Goal: Task Accomplishment & Management: Manage account settings

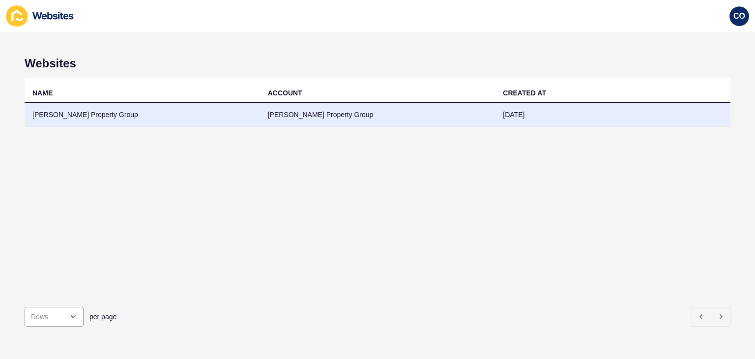
click at [303, 115] on td "[PERSON_NAME] Property Group" at bounding box center [377, 115] width 235 height 24
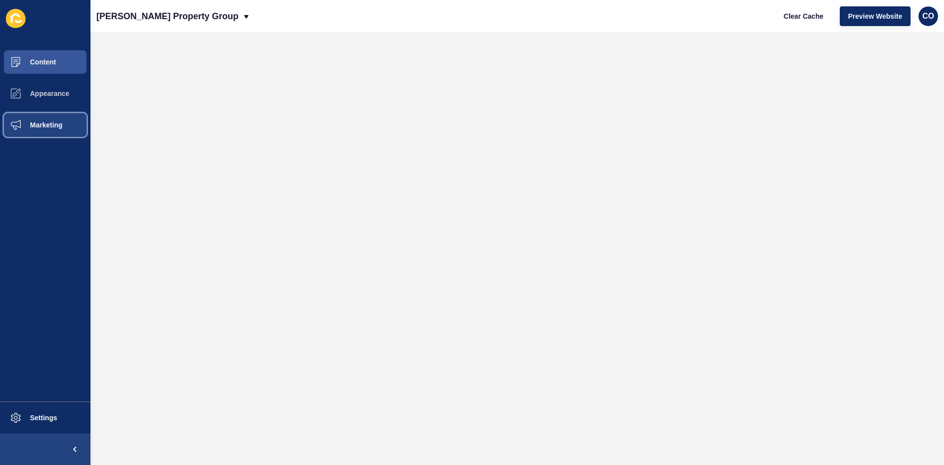
click at [58, 128] on span "Marketing" at bounding box center [31, 125] width 64 height 8
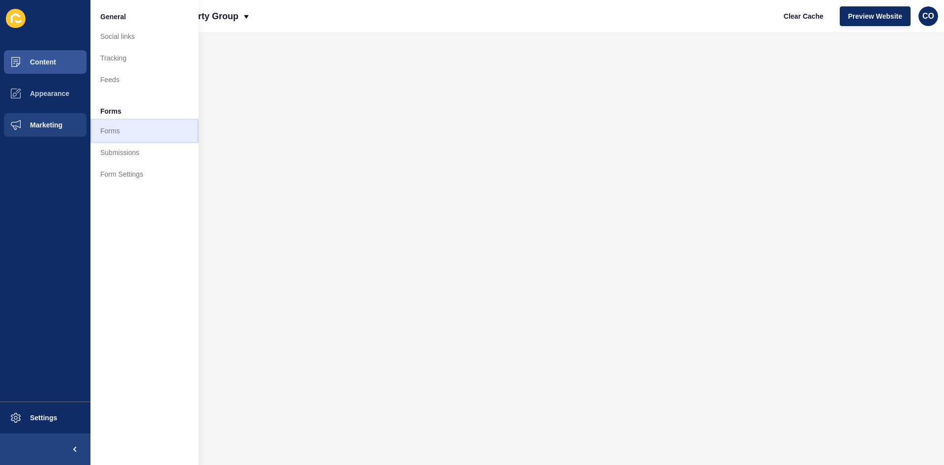
click at [128, 131] on link "Forms" at bounding box center [144, 131] width 108 height 22
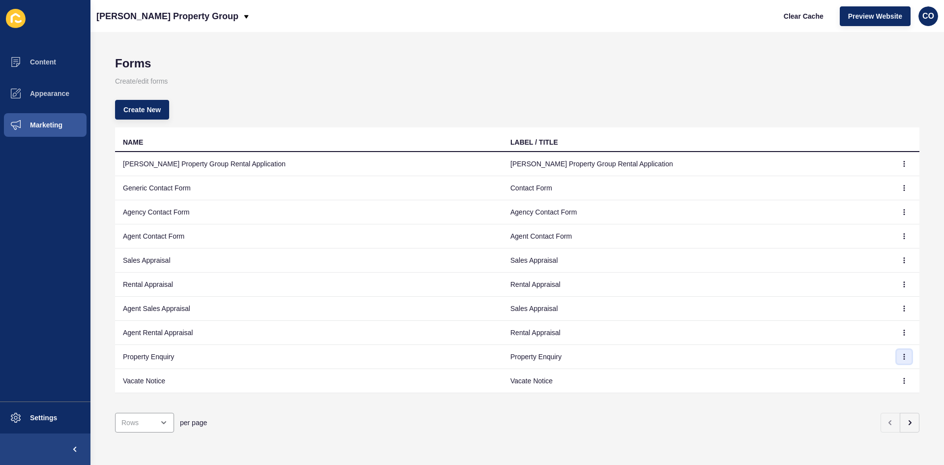
click at [755, 356] on icon "button" at bounding box center [904, 356] width 6 height 6
click at [755, 358] on link "Edit" at bounding box center [869, 376] width 69 height 22
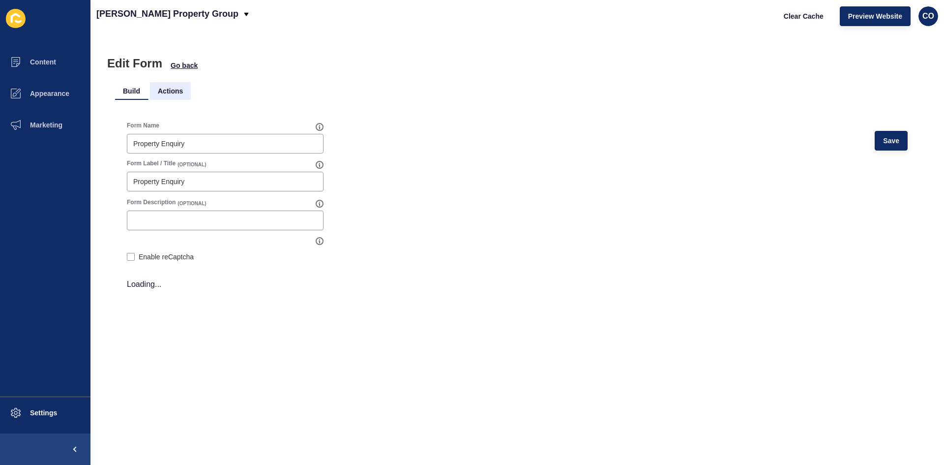
click at [177, 86] on li "Actions" at bounding box center [170, 91] width 41 height 18
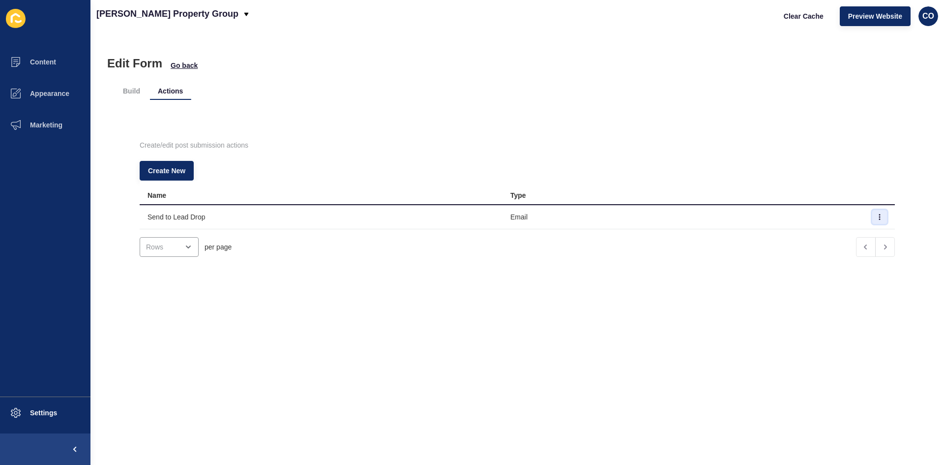
click at [755, 219] on icon "button" at bounding box center [879, 216] width 0 height 5
click at [755, 236] on link "Edit" at bounding box center [837, 237] width 69 height 22
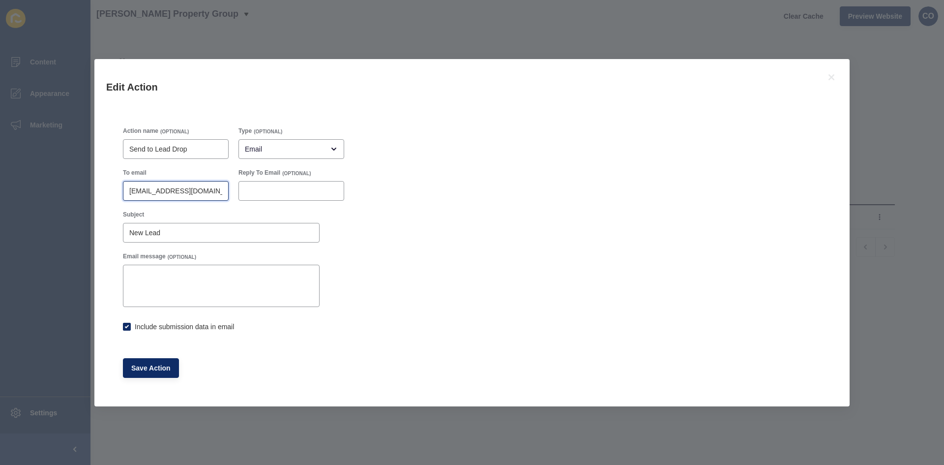
click at [142, 189] on input "[EMAIL_ADDRESS][DOMAIN_NAME]" at bounding box center [175, 191] width 93 height 10
click at [166, 358] on span "Save Action" at bounding box center [150, 368] width 39 height 10
checkbox input "true"
